Goal: Task Accomplishment & Management: Use online tool/utility

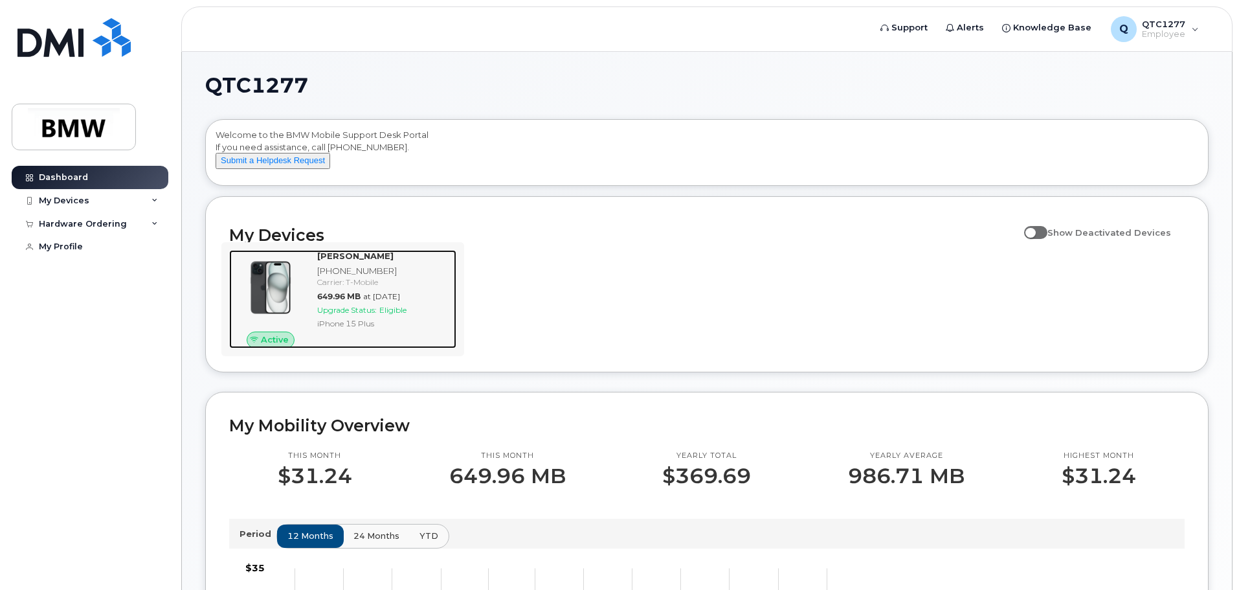
click at [316, 311] on div "[PERSON_NAME] [PHONE_NUMBER] Carrier: T-Mobile 649.96 MB at [DATE] Upgrade Stat…" at bounding box center [384, 299] width 144 height 98
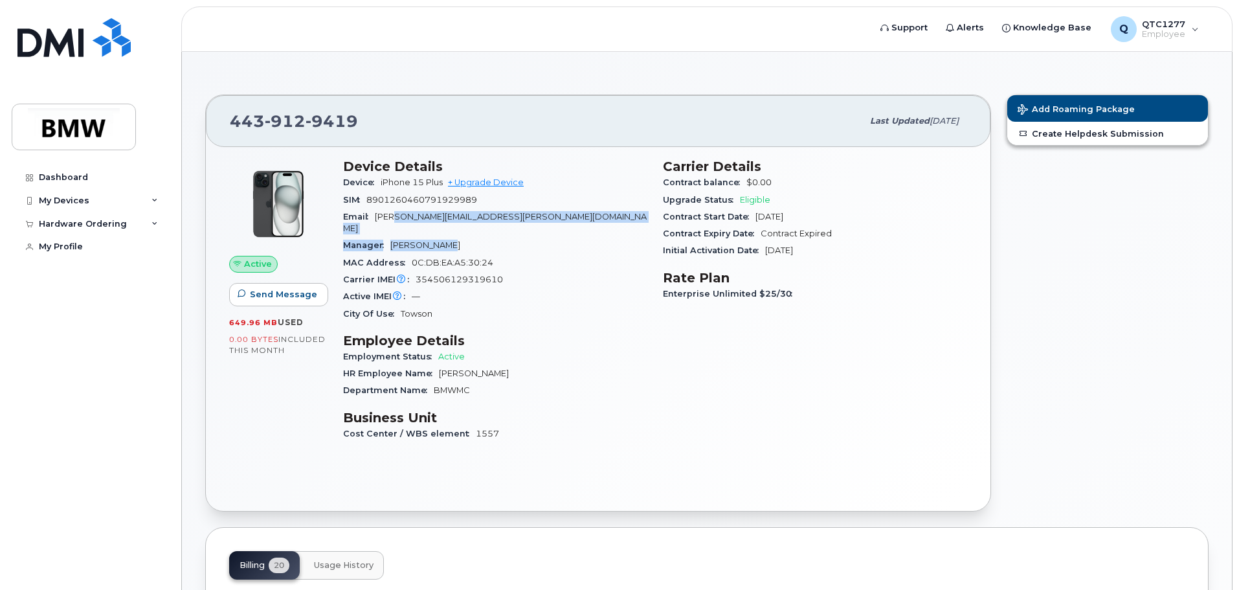
drag, startPoint x: 396, startPoint y: 225, endPoint x: 474, endPoint y: 227, distance: 78.4
click at [474, 227] on section "Device Details Device iPhone 15 Plus + Upgrade Device SIM [TECHNICAL_ID] Email …" at bounding box center [495, 241] width 304 height 164
click at [556, 254] on div "MAC Address [MAC_ADDRESS]" at bounding box center [495, 262] width 304 height 17
click at [78, 203] on div "My Devices" at bounding box center [64, 201] width 51 height 10
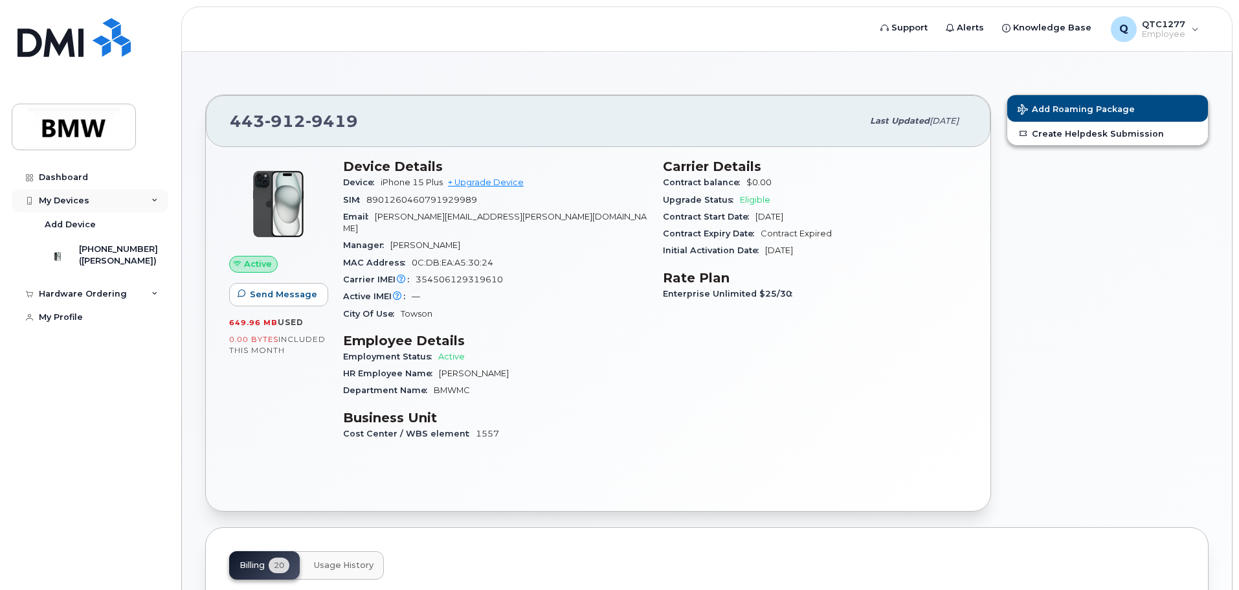
click at [78, 203] on div "My Devices" at bounding box center [64, 201] width 51 height 10
drag, startPoint x: 387, startPoint y: 201, endPoint x: 442, endPoint y: 203, distance: 55.1
click at [442, 203] on span "8901260460791929989" at bounding box center [421, 200] width 111 height 10
click at [499, 182] on link "+ Upgrade Device" at bounding box center [486, 182] width 76 height 10
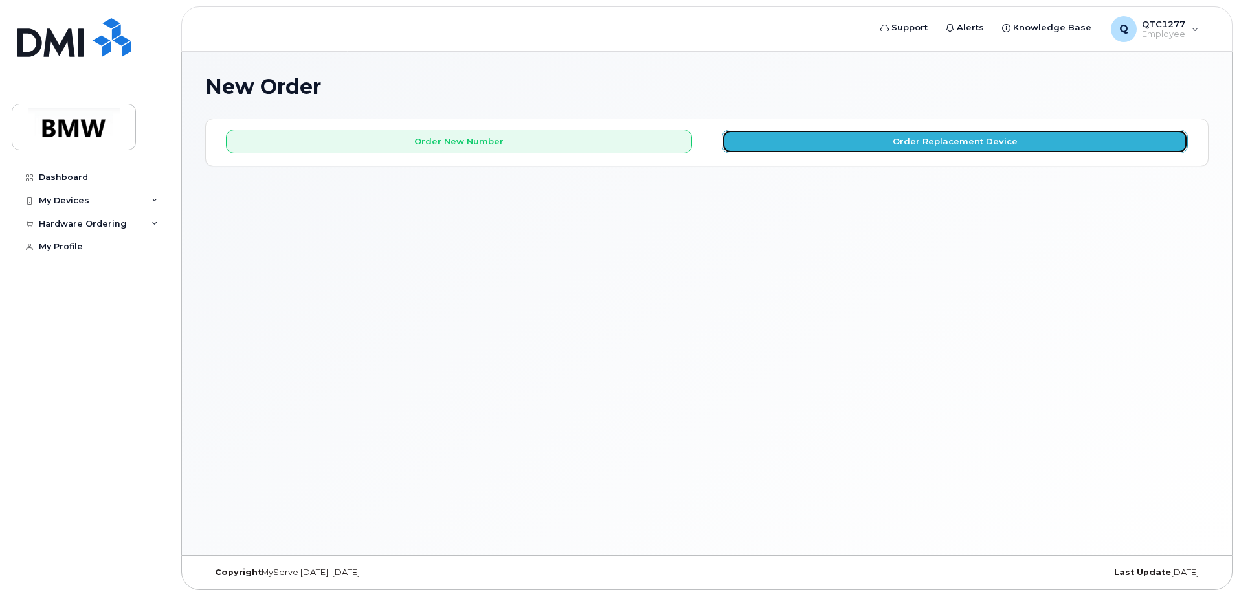
click at [982, 146] on button "Order Replacement Device" at bounding box center [955, 141] width 466 height 24
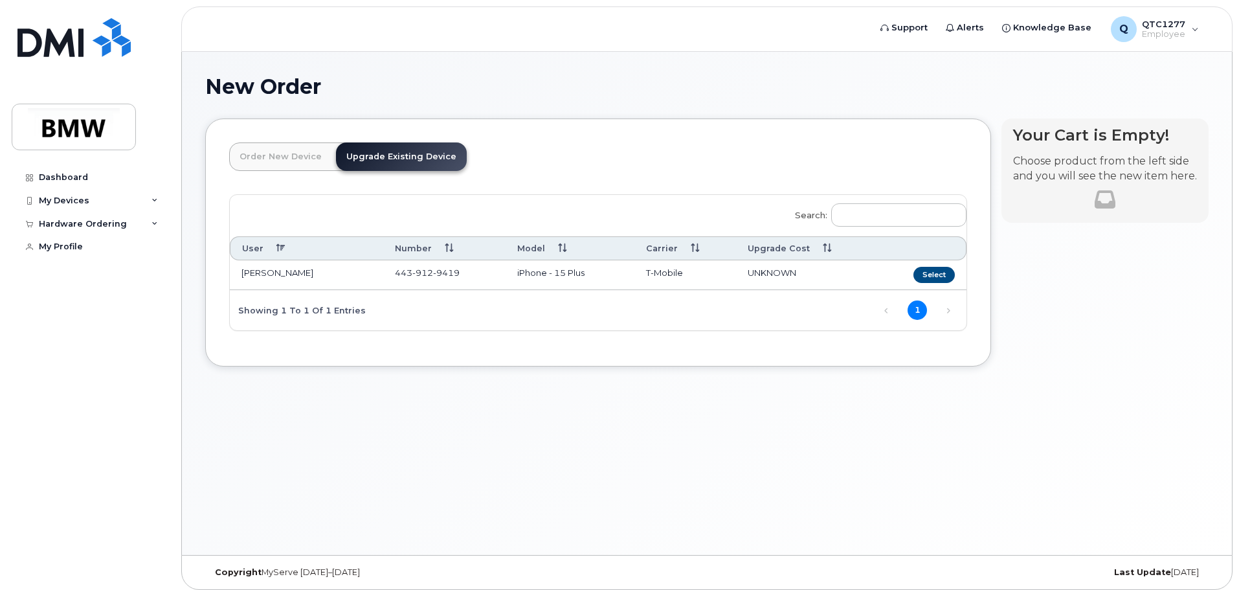
click at [420, 270] on span "912" at bounding box center [422, 272] width 21 height 10
click at [938, 273] on button "Select" at bounding box center [934, 275] width 41 height 16
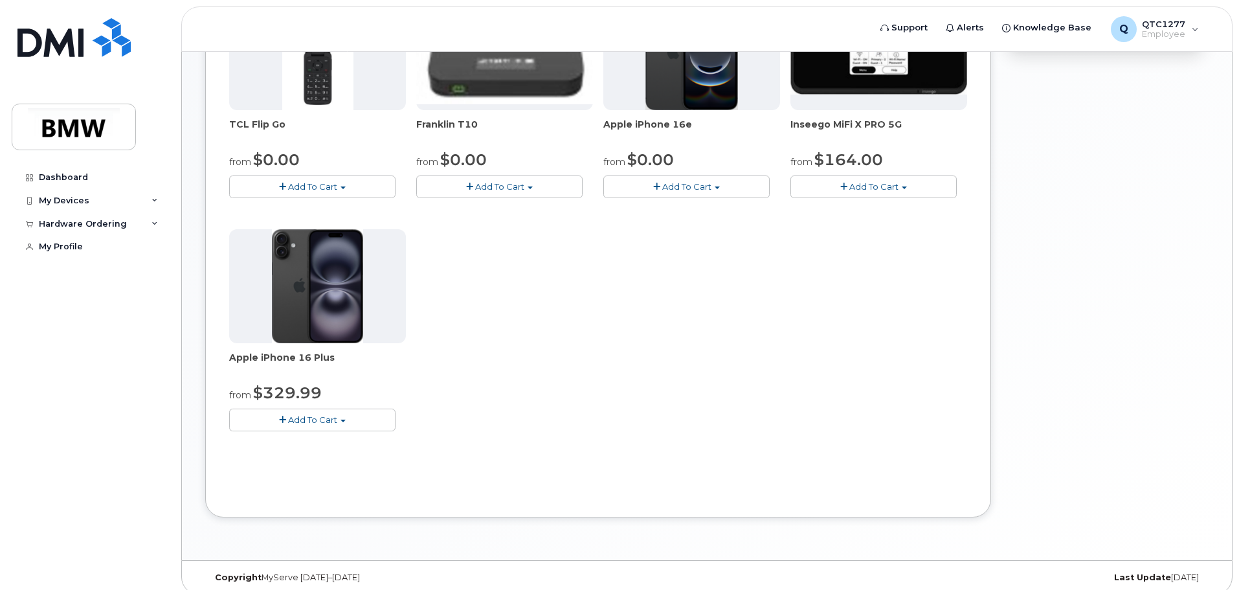
scroll to position [366, 0]
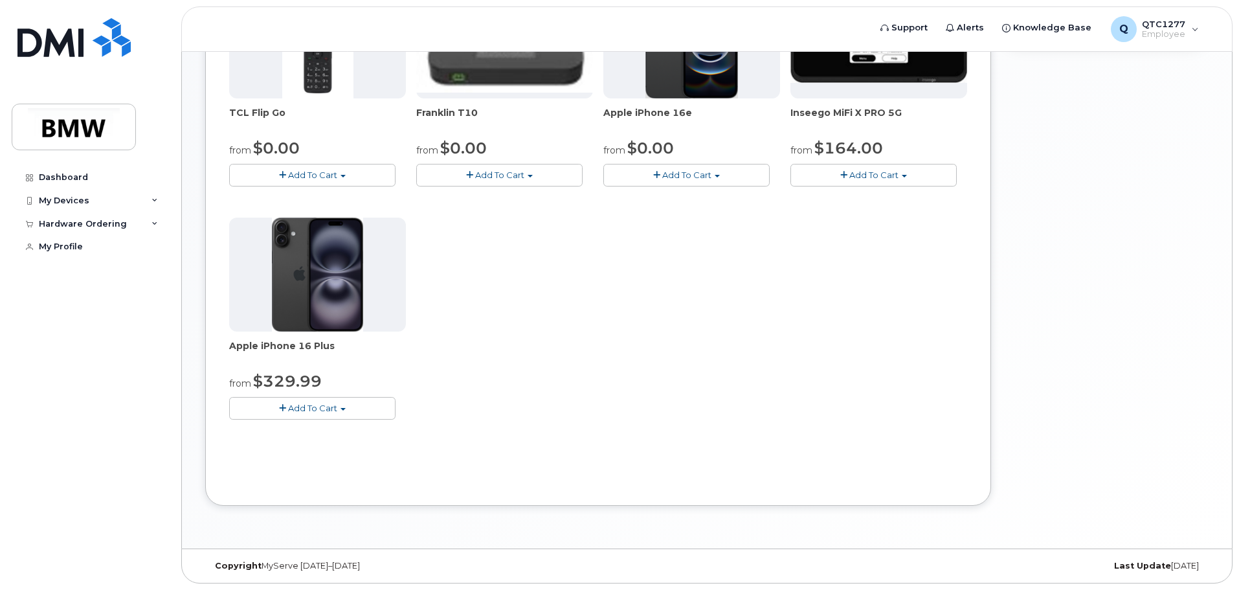
click at [327, 282] on img at bounding box center [317, 275] width 91 height 114
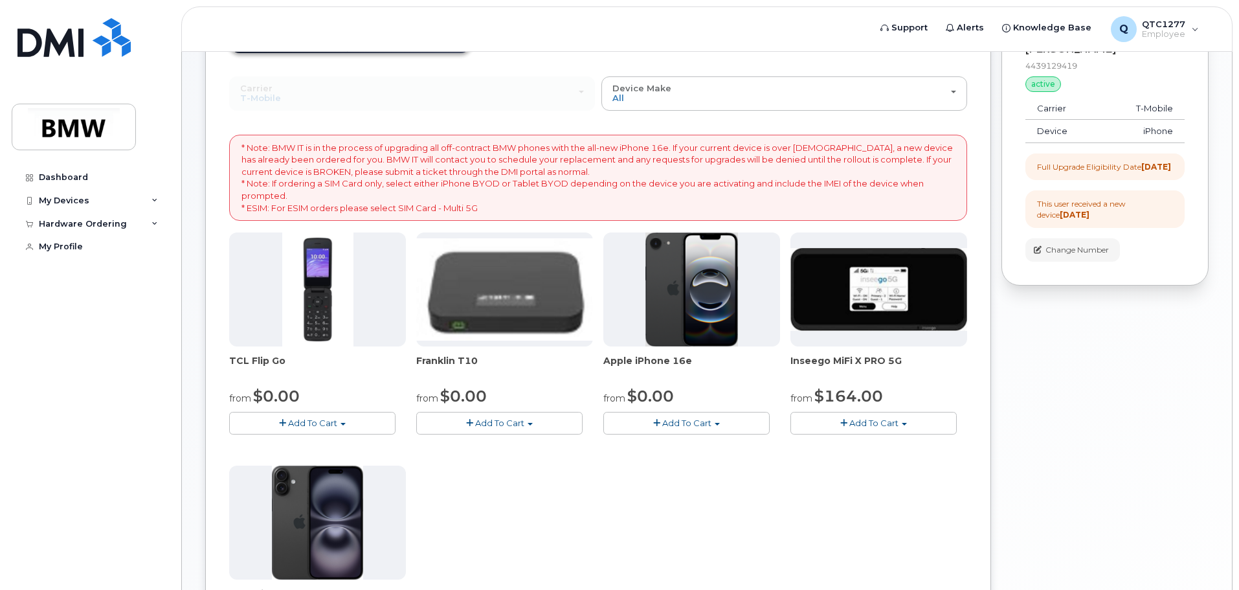
scroll to position [107, 0]
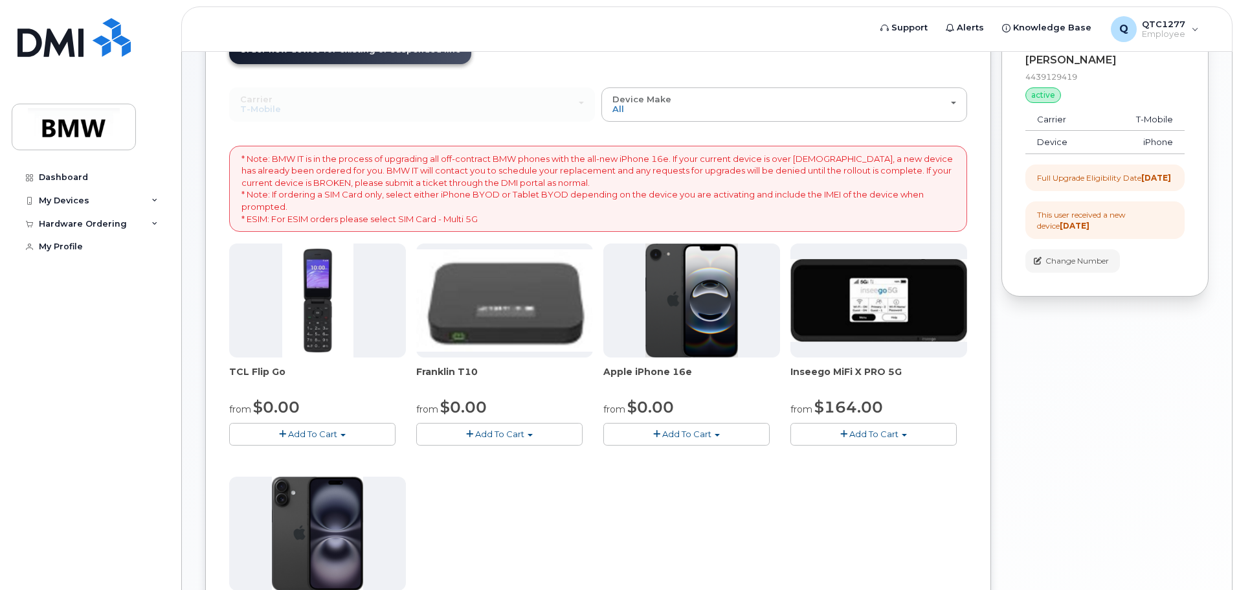
click at [691, 286] on img at bounding box center [692, 300] width 93 height 114
